Goal: Task Accomplishment & Management: Manage account settings

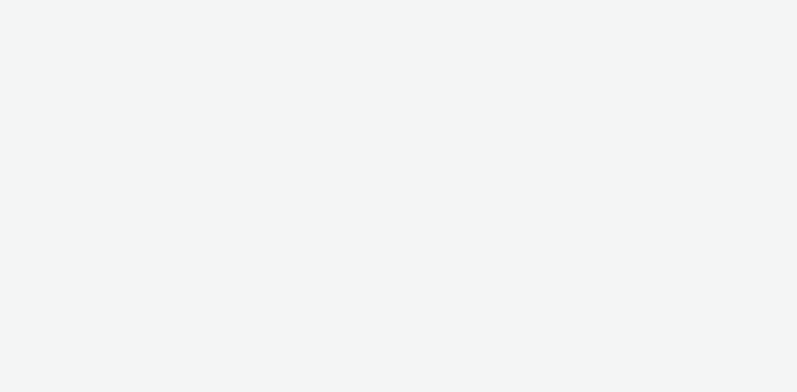
select select "d07aba32-d775-4fed-a722-f10c6504dd64"
select select "f97d6638-e0a1-4f7a-bf46-55015878e29e"
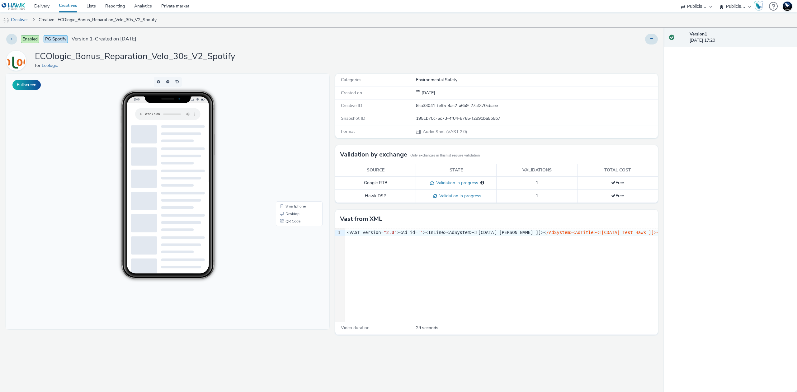
drag, startPoint x: 364, startPoint y: 294, endPoint x: 316, endPoint y: 228, distance: 81.7
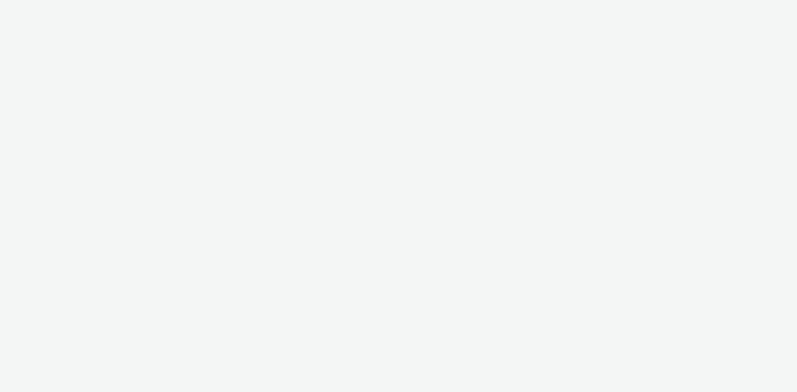
select select "d07aba32-d775-4fed-a722-f10c6504dd64"
select select "f97d6638-e0a1-4f7a-bf46-55015878e29e"
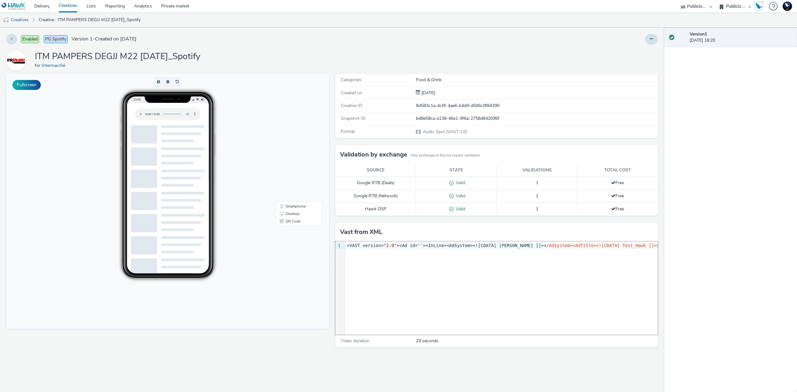
click at [362, 290] on div "9 1 › <VAST version= "2.0" ><Ad id= '' ><InLine><AdSystem><![CDATA[ Hawk ]]>< /…" at bounding box center [496, 287] width 323 height 93
copy div "<VAST version= "2.0" ><Ad id= '' ><InLine><AdSystem><![CDATA[ Hawk ]]>< /AdSyst…"
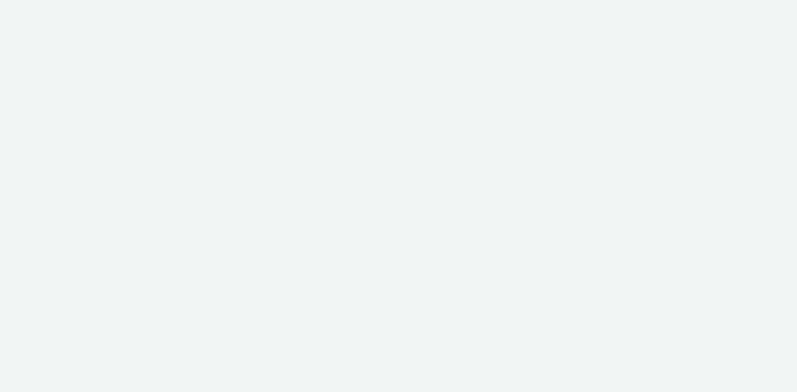
select select "d07aba32-d775-4fed-a722-f10c6504dd64"
select select "f97d6638-e0a1-4f7a-bf46-55015878e29e"
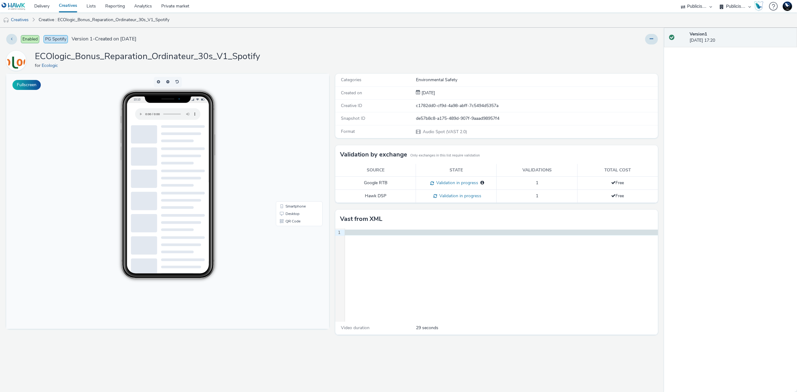
scroll to position [0, 3516]
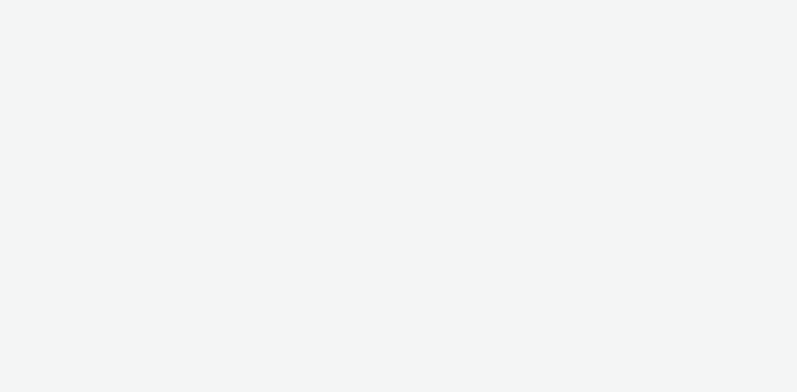
select select "d07aba32-d775-4fed-a722-f10c6504dd64"
select select "f97d6638-e0a1-4f7a-bf46-55015878e29e"
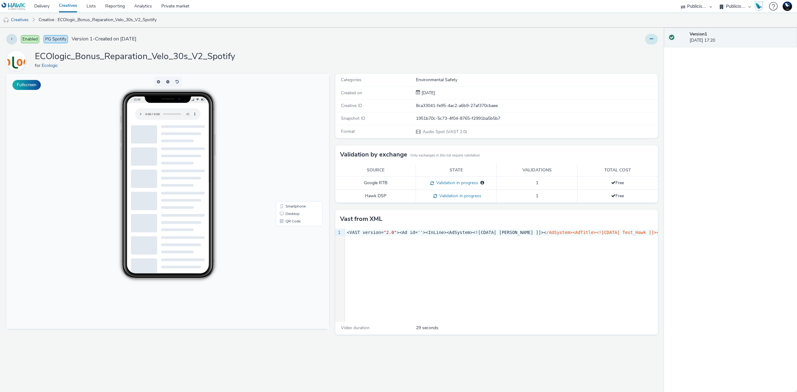
click at [653, 42] on button at bounding box center [651, 39] width 13 height 11
click at [642, 60] on link "Duplicate" at bounding box center [634, 64] width 47 height 12
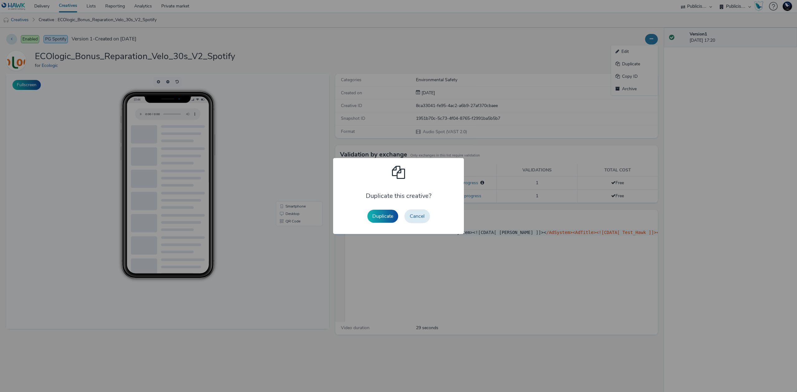
drag, startPoint x: 378, startPoint y: 213, endPoint x: 461, endPoint y: 164, distance: 96.6
click at [378, 213] on button "Duplicate" at bounding box center [382, 216] width 31 height 13
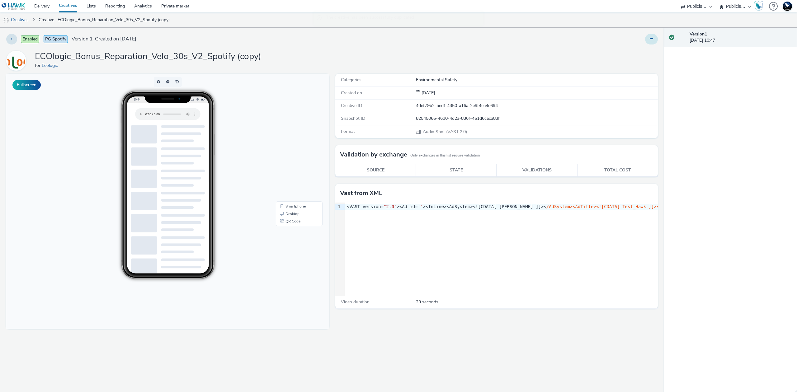
click at [648, 39] on button at bounding box center [651, 39] width 13 height 11
click at [633, 48] on link "Edit" at bounding box center [634, 51] width 47 height 12
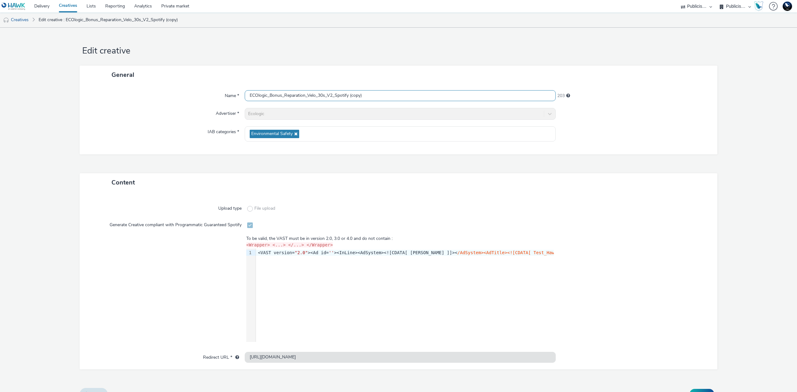
drag, startPoint x: 349, startPoint y: 95, endPoint x: 440, endPoint y: 95, distance: 91.5
click at [440, 95] on input "ECOlogic_Bonus_Reparation_Velo_30s_V2_Spotify (copy)" at bounding box center [400, 95] width 311 height 11
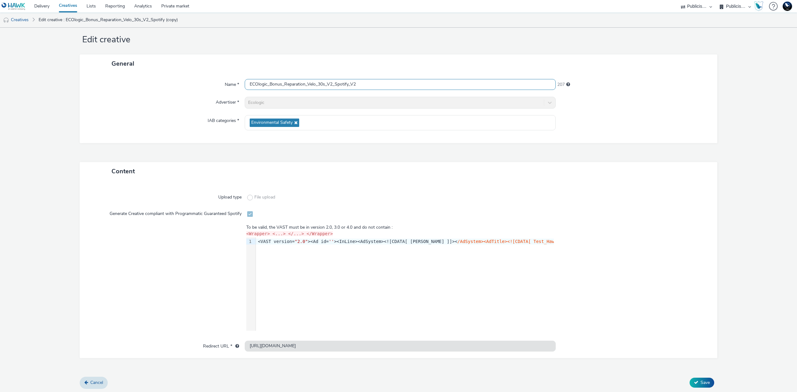
scroll to position [12, 0]
type input "ECOlogic_Bonus_Reparation_Velo_30s_V2_Spotify_V2"
click at [693, 380] on button "Save" at bounding box center [701, 382] width 25 height 10
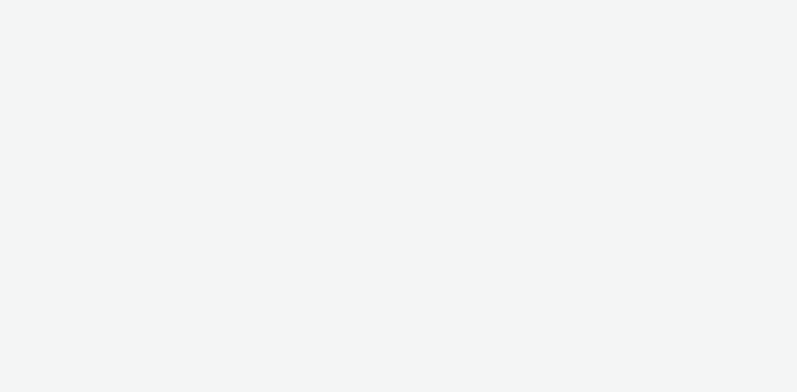
select select "d07aba32-d775-4fed-a722-f10c6504dd64"
select select "f97d6638-e0a1-4f7a-bf46-55015878e29e"
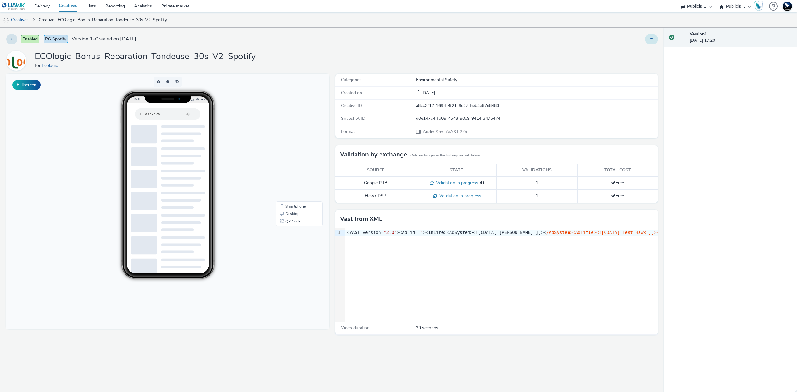
click at [652, 43] on button at bounding box center [651, 39] width 13 height 11
click at [644, 69] on link "Duplicate" at bounding box center [634, 64] width 47 height 12
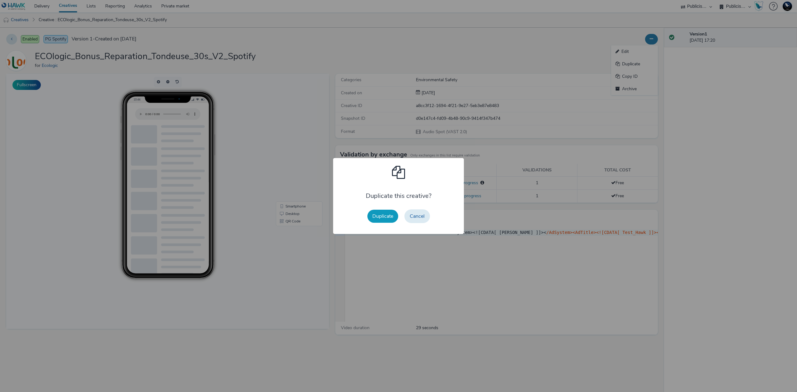
click at [386, 211] on button "Duplicate" at bounding box center [382, 216] width 31 height 13
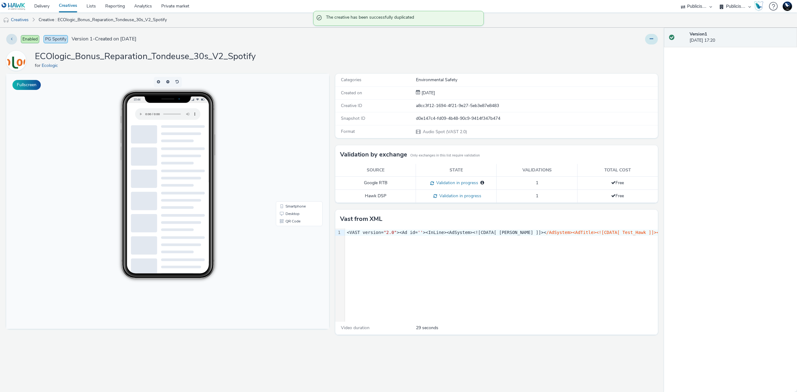
click at [652, 40] on icon at bounding box center [650, 39] width 3 height 4
click at [643, 54] on link "Edit" at bounding box center [634, 51] width 47 height 12
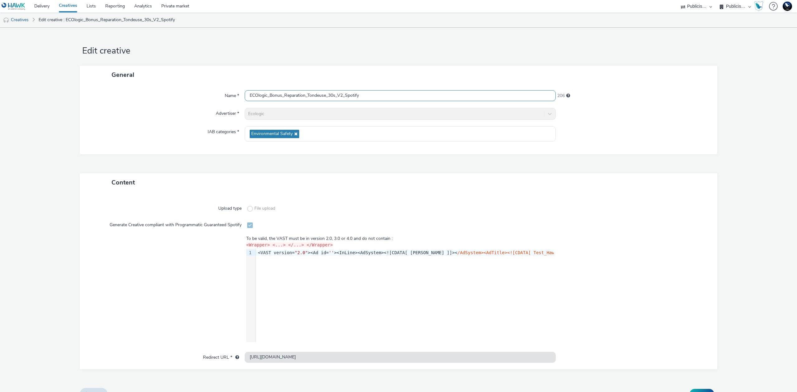
drag, startPoint x: 358, startPoint y: 92, endPoint x: 506, endPoint y: 100, distance: 148.6
click at [504, 100] on input "ECOlogic_Bonus_Reparation_Tondeuse_30s_V2_Spotify" at bounding box center [400, 95] width 311 height 11
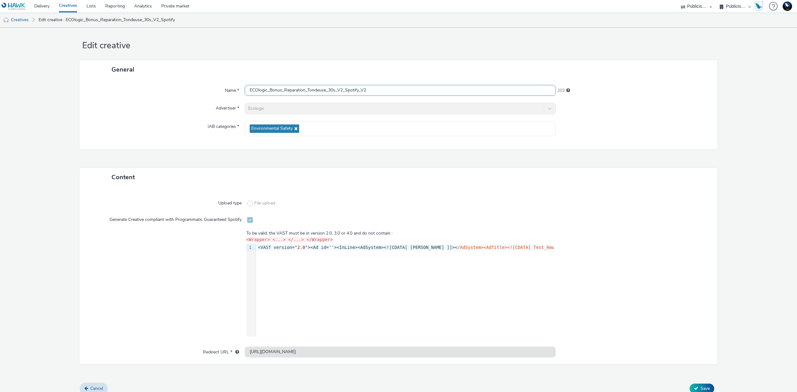
scroll to position [12, 0]
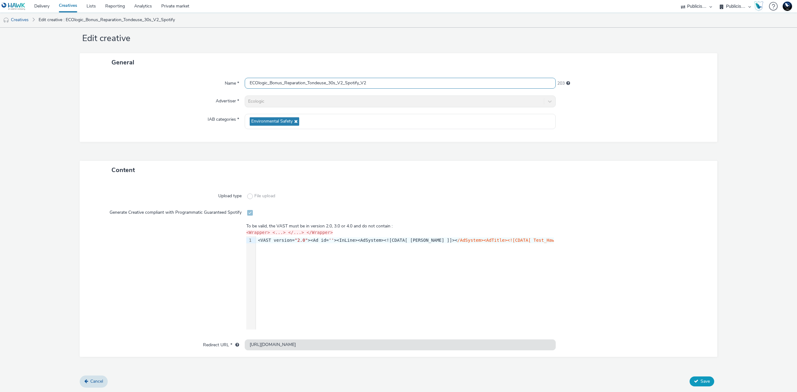
type input "ECOlogic_Bonus_Reparation_Tondeuse_30s_V2_Spotify_V2"
click at [700, 381] on span "Save" at bounding box center [704, 381] width 9 height 6
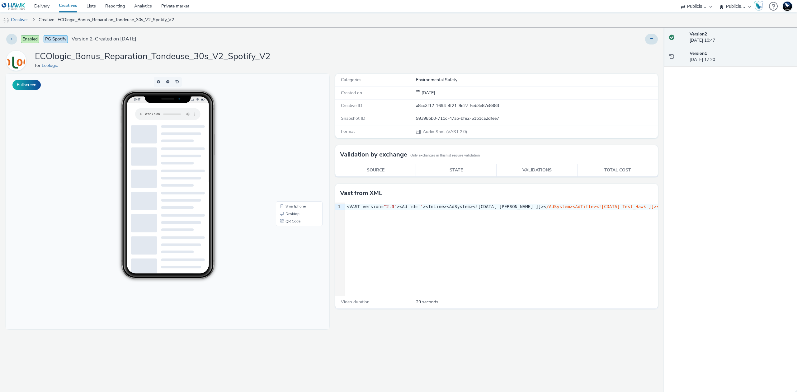
click at [741, 55] on div "Version 1 08 August 2025, 17:20" at bounding box center [740, 56] width 102 height 13
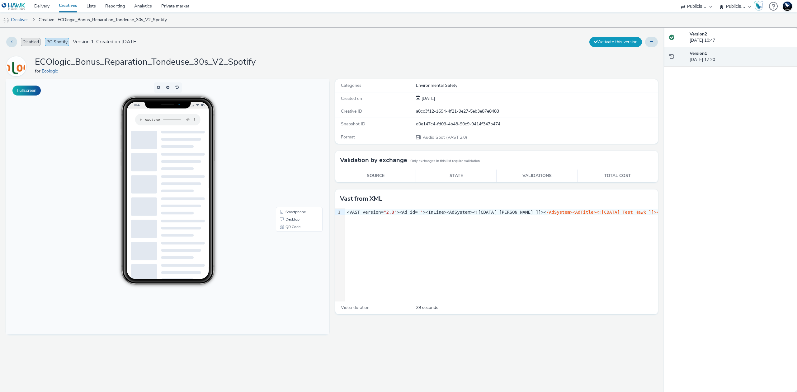
click at [608, 39] on button "Activate this version" at bounding box center [615, 42] width 53 height 10
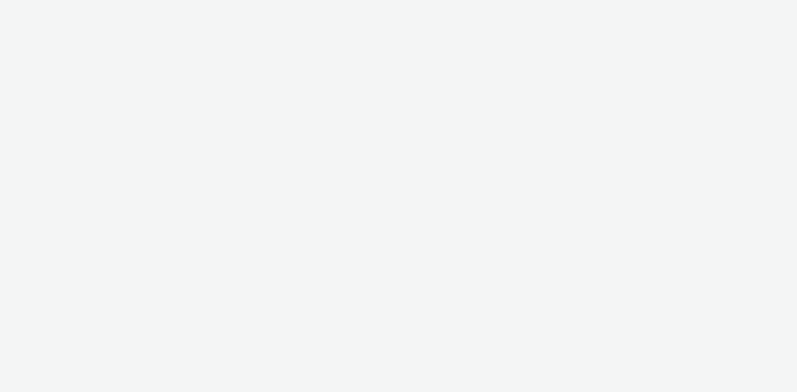
select select "d07aba32-d775-4fed-a722-f10c6504dd64"
select select "f97d6638-e0a1-4f7a-bf46-55015878e29e"
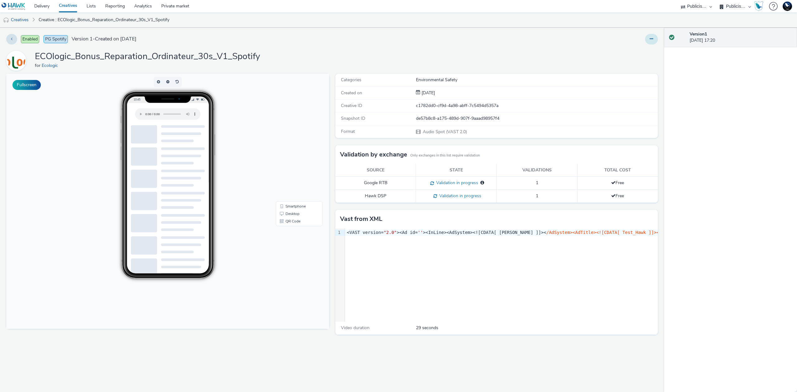
click at [649, 40] on button at bounding box center [651, 39] width 13 height 11
click at [644, 68] on link "Duplicate" at bounding box center [634, 64] width 47 height 12
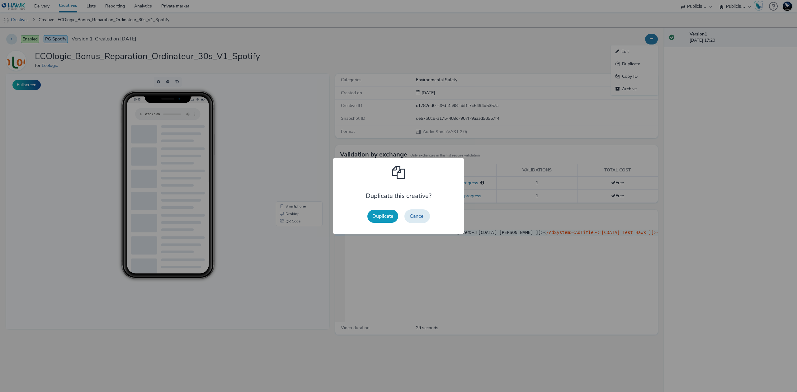
click at [376, 212] on button "Duplicate" at bounding box center [382, 216] width 31 height 13
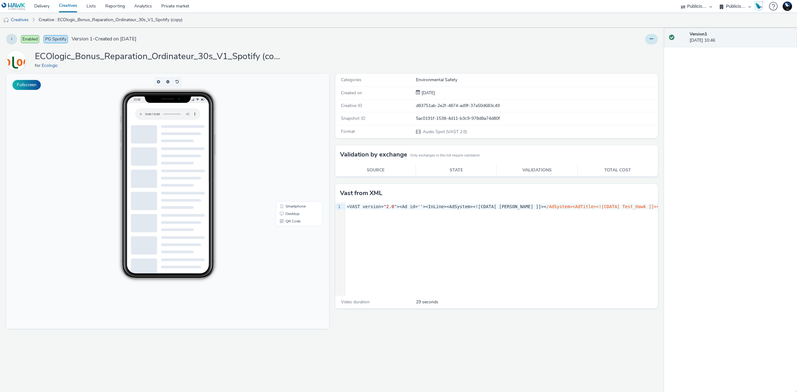
click at [655, 41] on button at bounding box center [651, 39] width 13 height 11
click at [645, 49] on link "Edit" at bounding box center [634, 51] width 47 height 12
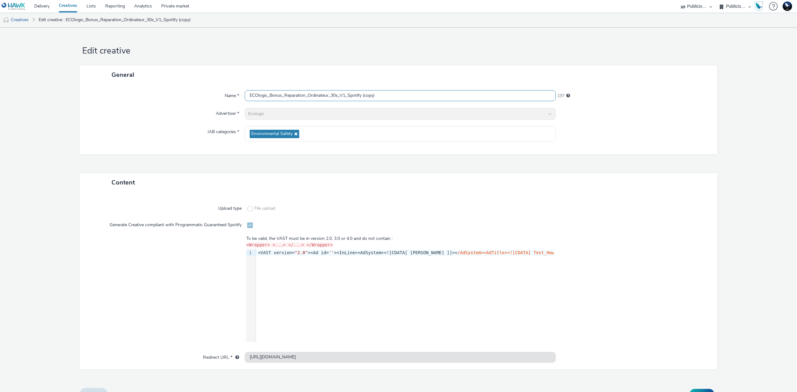
drag, startPoint x: 360, startPoint y: 97, endPoint x: 472, endPoint y: 96, distance: 112.3
click at [472, 96] on input "ECOlogic_Bonus_Reparation_Ordinateur_30s_V1_Spotify (copy)" at bounding box center [400, 95] width 311 height 11
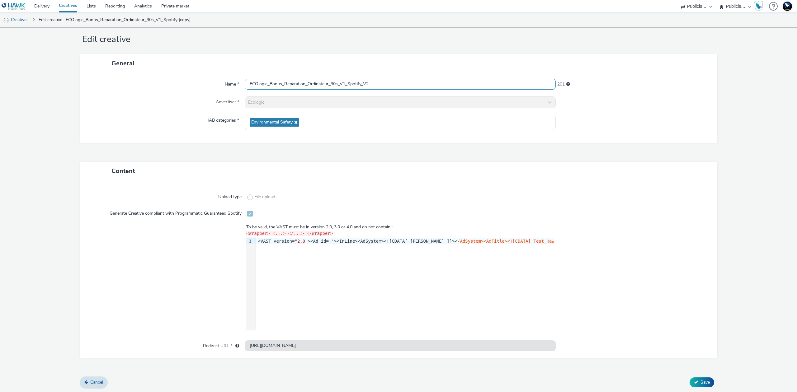
scroll to position [12, 0]
type input "ECOlogic_Bonus_Reparation_Ordinateur_30s_V1_Spotify_V2"
click at [700, 379] on span "Save" at bounding box center [704, 381] width 9 height 6
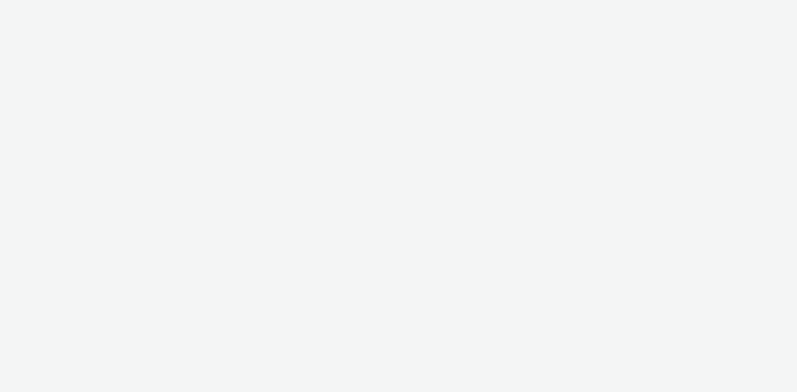
select select "d07aba32-d775-4fed-a722-f10c6504dd64"
select select "f97d6638-e0a1-4f7a-bf46-55015878e29e"
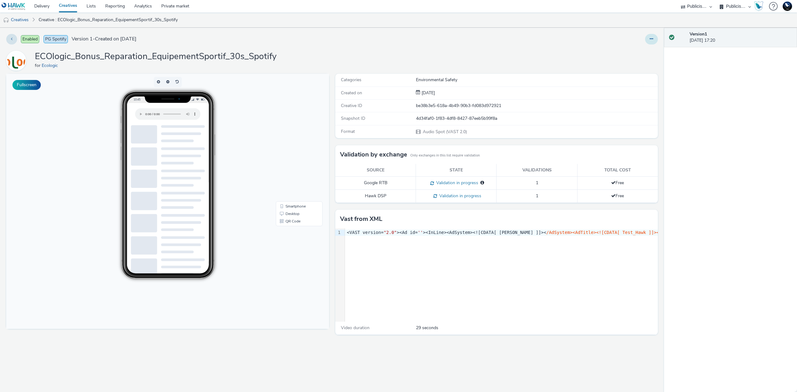
click at [649, 36] on button at bounding box center [651, 39] width 13 height 11
click at [637, 63] on link "Duplicate" at bounding box center [634, 64] width 47 height 12
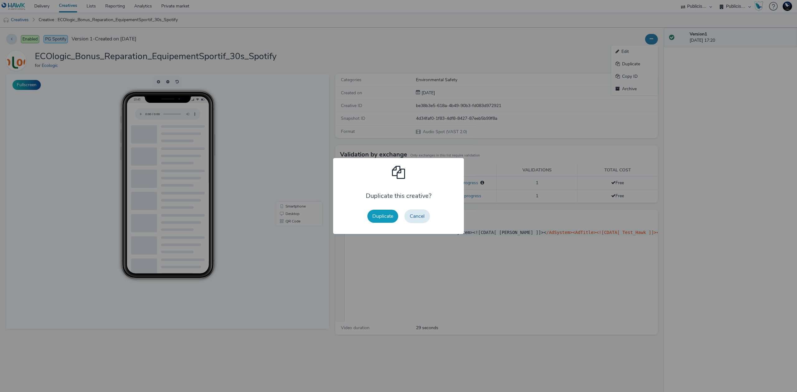
click at [380, 217] on button "Duplicate" at bounding box center [382, 216] width 31 height 13
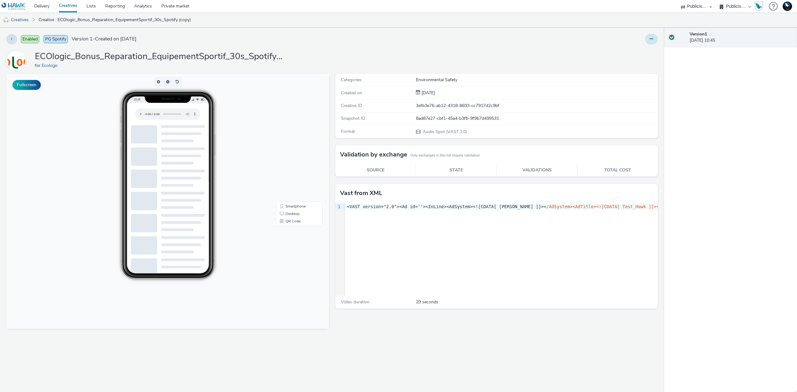
click at [649, 39] on icon at bounding box center [650, 39] width 3 height 4
click at [637, 50] on link "Edit" at bounding box center [634, 51] width 47 height 12
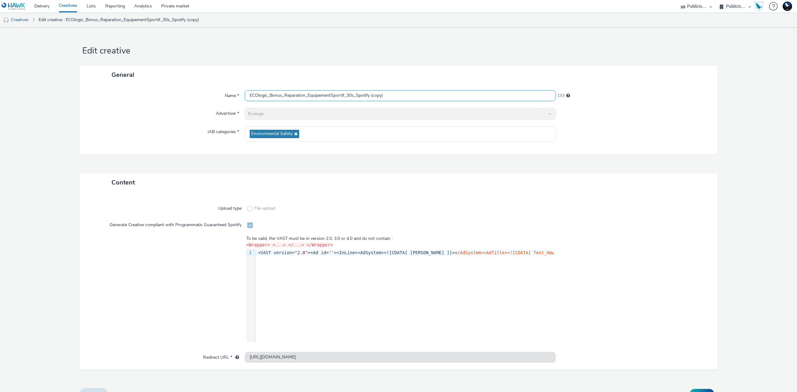
drag, startPoint x: 366, startPoint y: 94, endPoint x: 469, endPoint y: 95, distance: 103.0
click at [469, 95] on input "ECOlogic_Bonus_Reparation_EquipementSportif_30s_Spotify (copy)" at bounding box center [400, 95] width 311 height 11
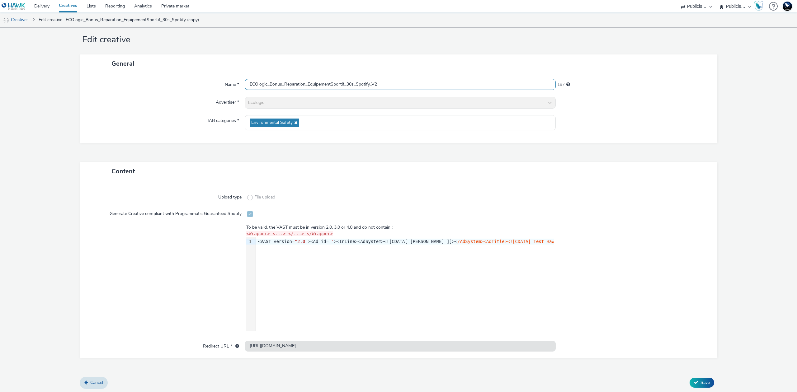
scroll to position [12, 0]
type input "ECOlogic_Bonus_Reparation_EquipementSportif_30s_Spotify_V2"
click at [700, 378] on span "Save" at bounding box center [704, 381] width 9 height 6
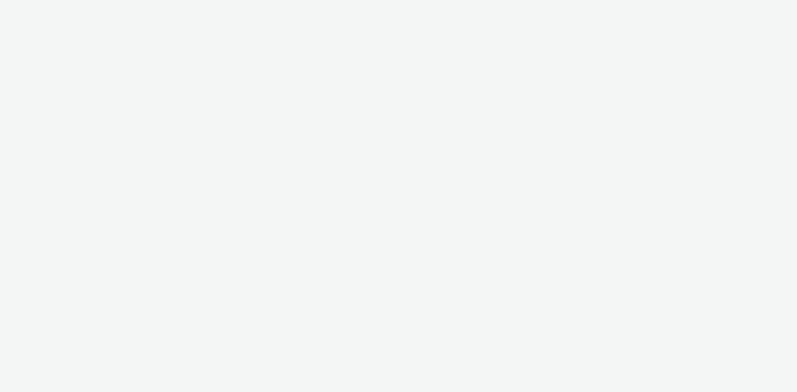
select select "d07aba32-d775-4fed-a722-f10c6504dd64"
select select "f97d6638-e0a1-4f7a-bf46-55015878e29e"
select select "d07aba32-d775-4fed-a722-f10c6504dd64"
select select "f97d6638-e0a1-4f7a-bf46-55015878e29e"
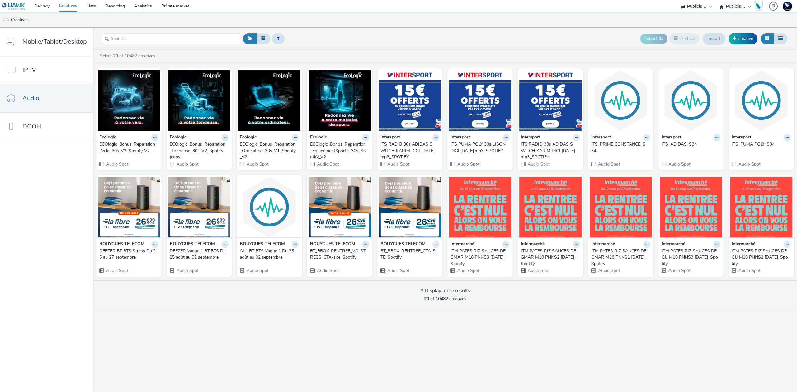
click at [216, 156] on div "ECOlogic_Bonus_Reparation_Tondeuse_30s_V2_Spotify (copy)" at bounding box center [198, 150] width 57 height 19
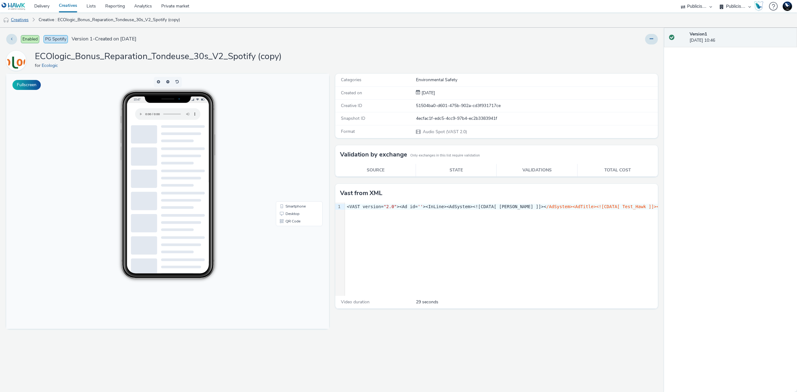
click at [20, 19] on link "Creatives" at bounding box center [16, 19] width 32 height 15
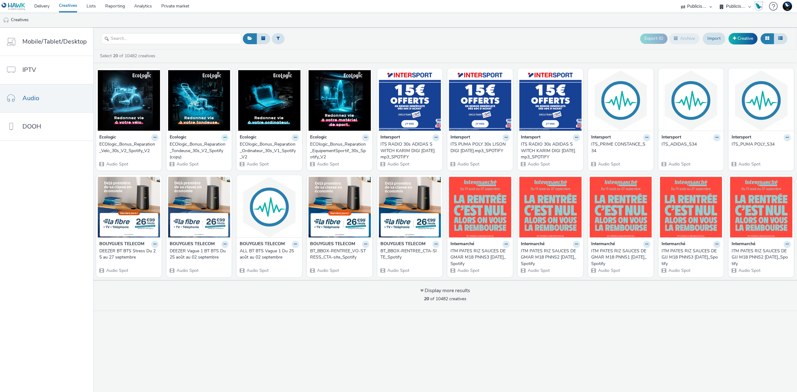
click at [156, 137] on icon at bounding box center [154, 138] width 3 height 4
click at [210, 149] on link "Edit" at bounding box center [205, 148] width 47 height 12
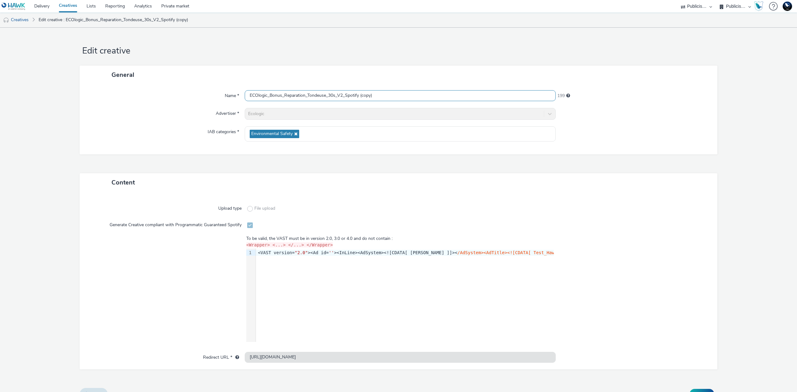
drag, startPoint x: 358, startPoint y: 96, endPoint x: 453, endPoint y: 99, distance: 94.6
click at [453, 99] on input "ECOlogic_Bonus_Reparation_Tondeuse_30s_V2_Spotify (copy)" at bounding box center [400, 95] width 311 height 11
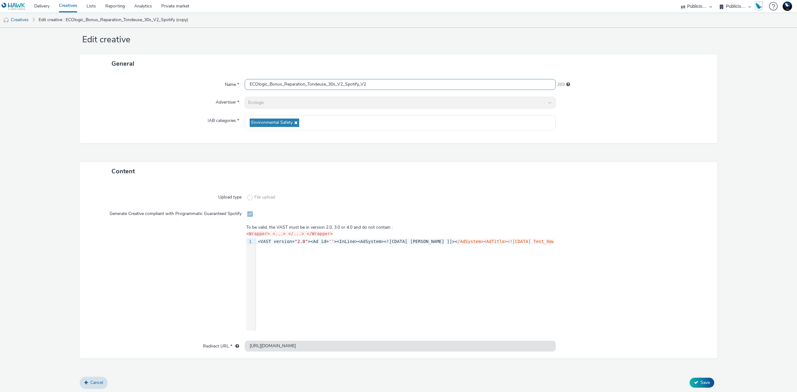
scroll to position [12, 0]
type input "ECOlogic_Bonus_Reparation_Tondeuse_30s_V2_Spotify_V2"
click at [700, 378] on span "Save" at bounding box center [704, 381] width 9 height 6
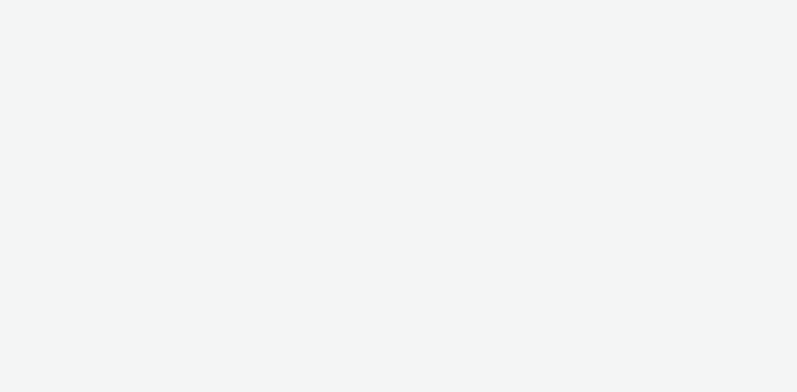
select select "d07aba32-d775-4fed-a722-f10c6504dd64"
select select "f97d6638-e0a1-4f7a-bf46-55015878e29e"
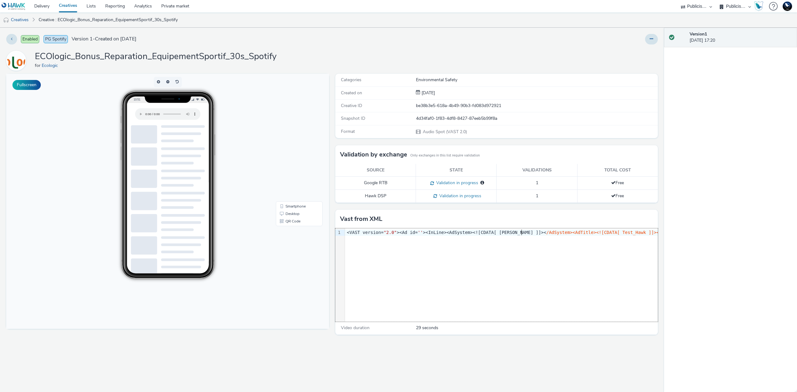
click at [546, 235] on span "/AdSystem><AdTitle><![CDATA[ Test_Hawk ]]></" at bounding box center [603, 232] width 115 height 5
copy div "<VAST version= "2.0" ><Ad id= '' ><InLine>< AdSystem ><![CDATA[ [PERSON_NAME] ]…"
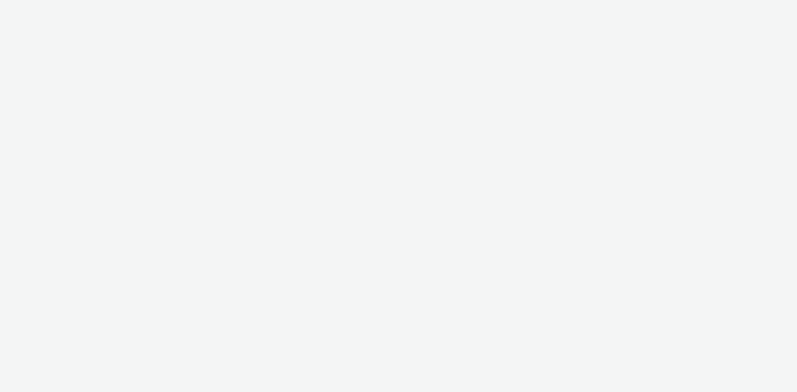
select select "d07aba32-d775-4fed-a722-f10c6504dd64"
select select "f97d6638-e0a1-4f7a-bf46-55015878e29e"
select select "d07aba32-d775-4fed-a722-f10c6504dd64"
select select "f97d6638-e0a1-4f7a-bf46-55015878e29e"
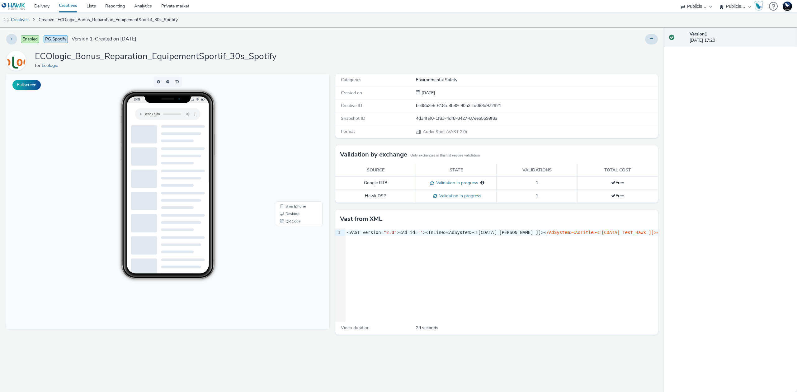
click at [139, 108] on div at bounding box center [168, 112] width 82 height 18
